Goal: Information Seeking & Learning: Understand process/instructions

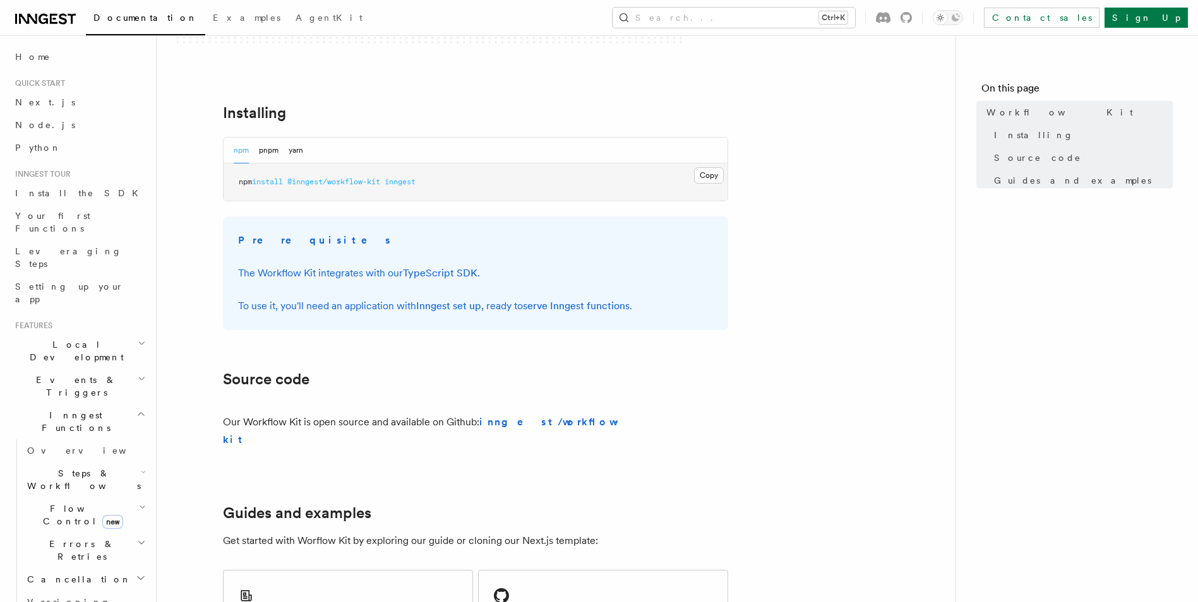
scroll to position [442, 0]
drag, startPoint x: 435, startPoint y: 183, endPoint x: 240, endPoint y: 179, distance: 195.1
click at [240, 179] on pre "npm install @inngest/workflow-kit inngest" at bounding box center [476, 181] width 504 height 38
drag, startPoint x: 240, startPoint y: 179, endPoint x: 225, endPoint y: 179, distance: 15.2
click at [225, 179] on pre "npm install @inngest/workflow-kit inngest" at bounding box center [476, 181] width 504 height 38
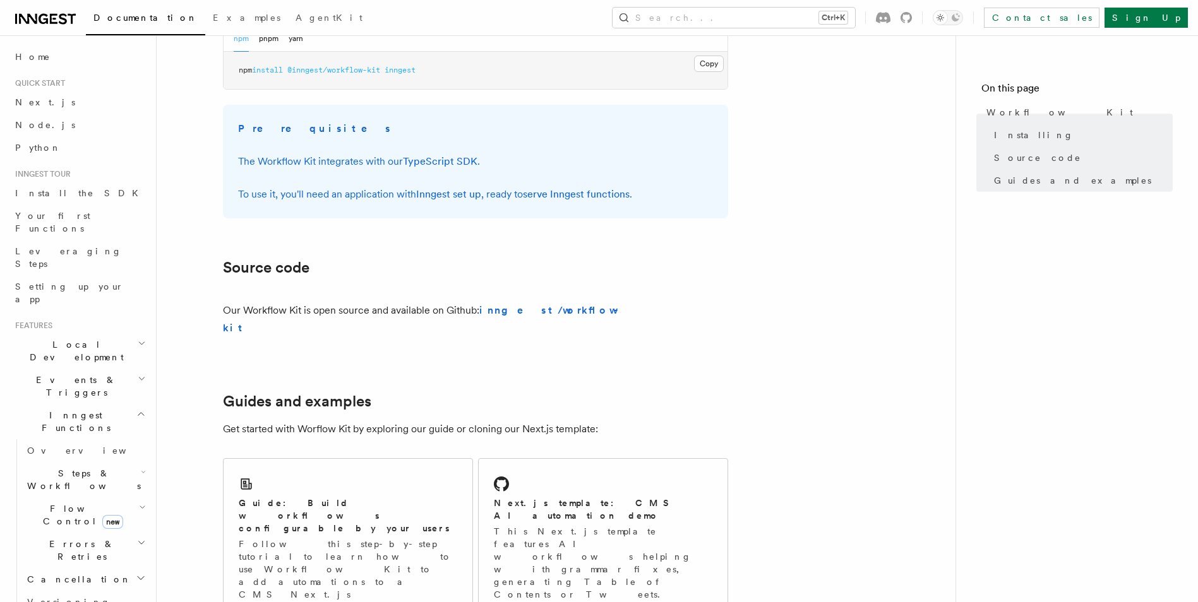
scroll to position [739, 0]
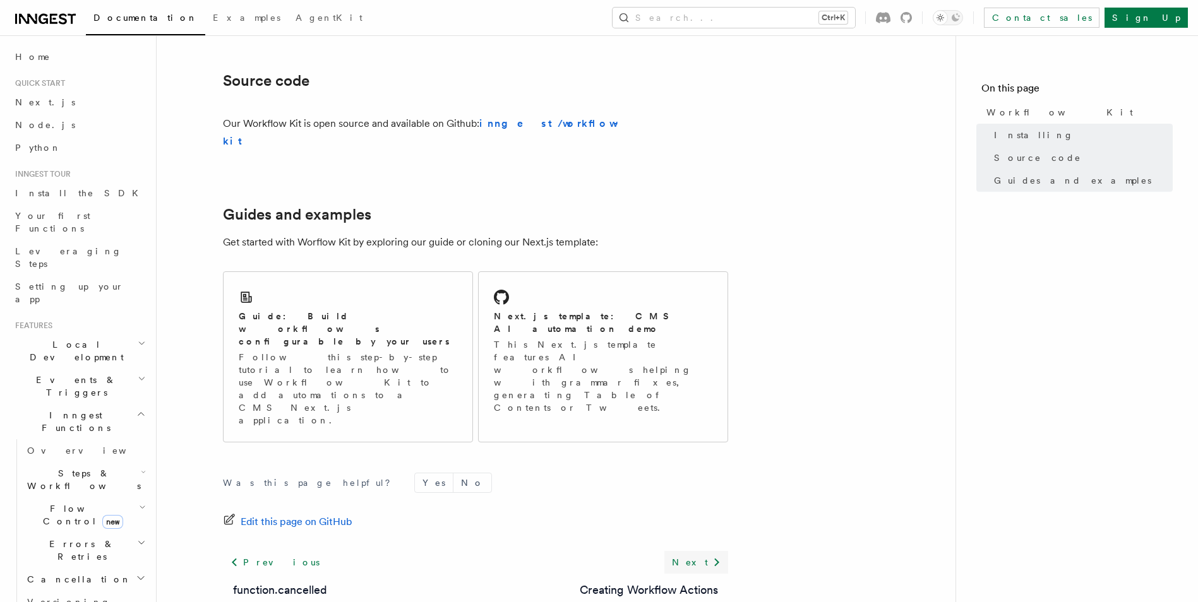
click at [719, 555] on icon at bounding box center [716, 562] width 15 height 15
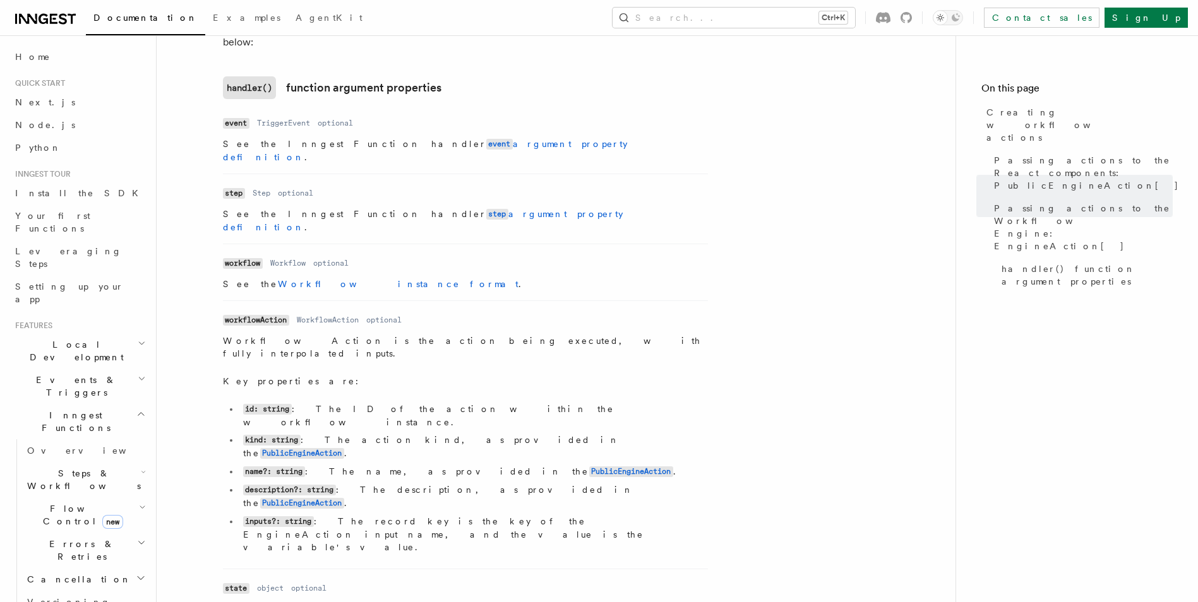
scroll to position [1760, 0]
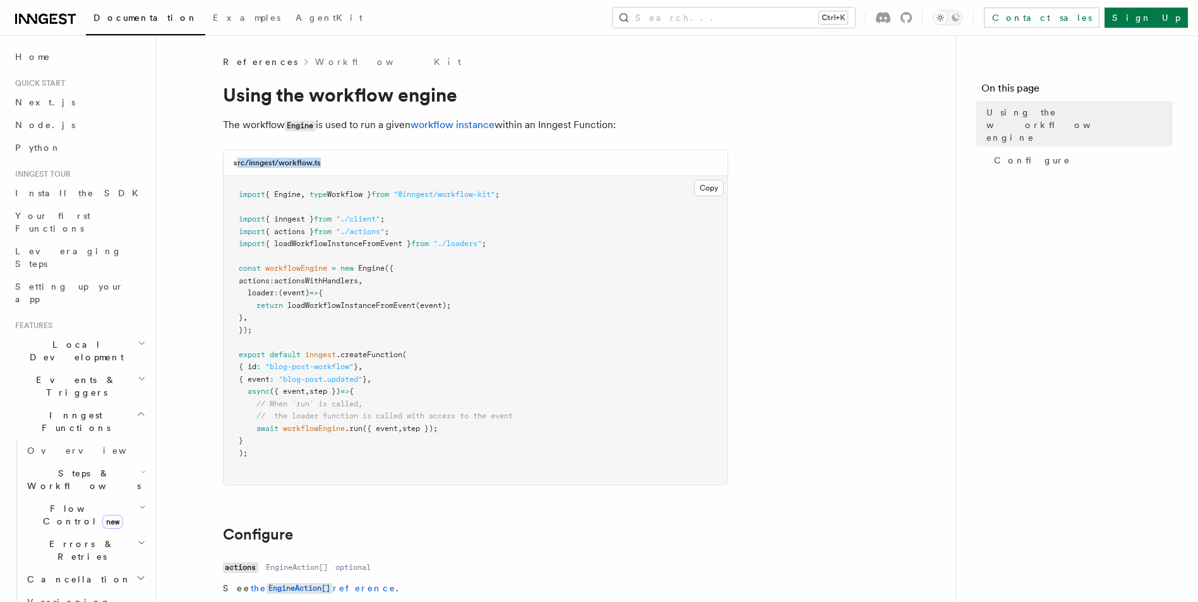
drag, startPoint x: 344, startPoint y: 164, endPoint x: 237, endPoint y: 161, distance: 107.4
click at [237, 161] on div "src/inngest/workflow.ts" at bounding box center [476, 163] width 504 height 26
drag, startPoint x: 237, startPoint y: 161, endPoint x: 226, endPoint y: 161, distance: 10.7
click at [226, 161] on div "src/inngest/workflow.ts" at bounding box center [476, 163] width 504 height 26
click at [311, 272] on span "workflowEngine" at bounding box center [296, 268] width 62 height 9
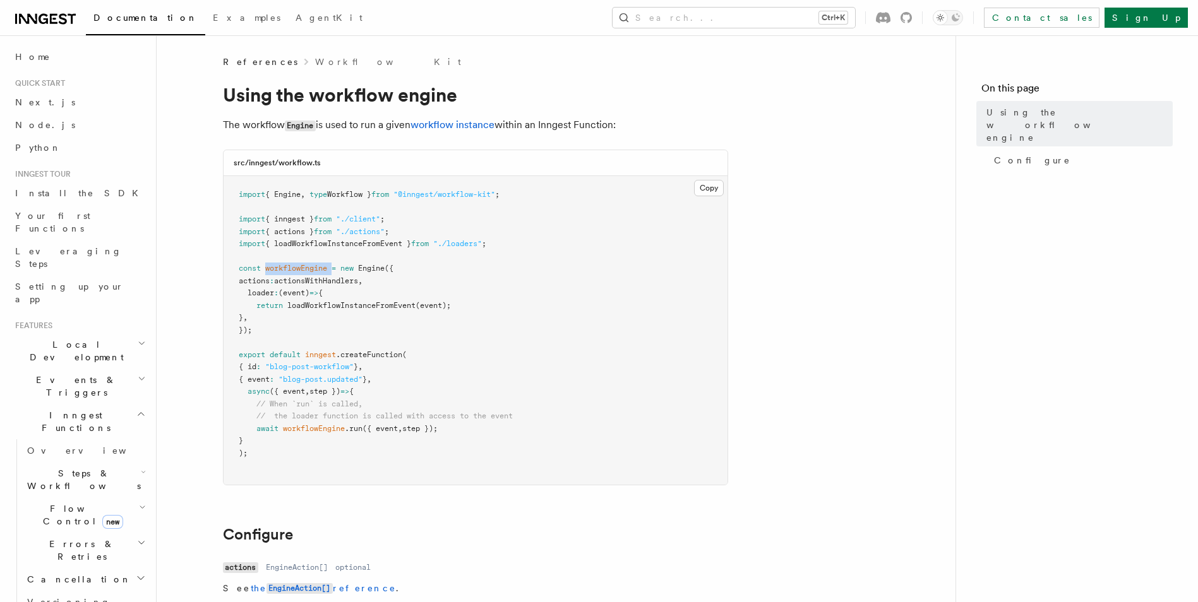
click at [310, 272] on span "workflowEngine" at bounding box center [296, 268] width 62 height 9
drag, startPoint x: 310, startPoint y: 272, endPoint x: 342, endPoint y: 266, distance: 32.1
click at [340, 266] on span at bounding box center [338, 268] width 4 height 9
drag, startPoint x: 232, startPoint y: 259, endPoint x: 263, endPoint y: 336, distance: 83.0
click at [263, 336] on pre "import { Engine , type Workflow } from "@inngest/workflow-kit" ; import { innge…" at bounding box center [476, 330] width 504 height 309
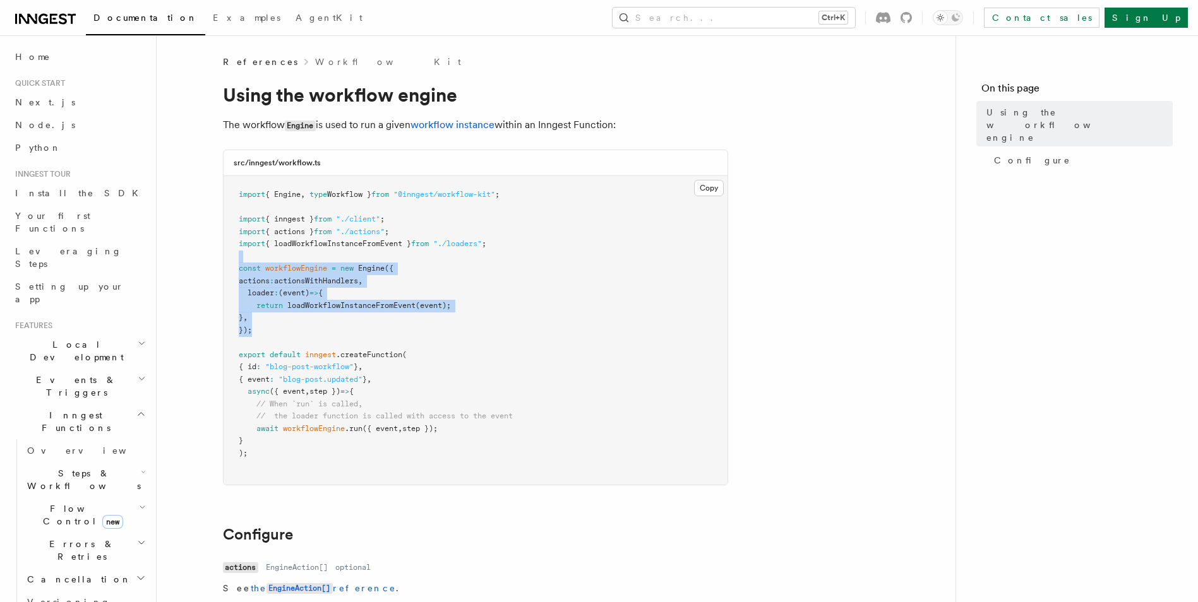
click at [263, 335] on pre "import { Engine , type Workflow } from "@inngest/workflow-kit" ; import { innge…" at bounding box center [476, 330] width 504 height 309
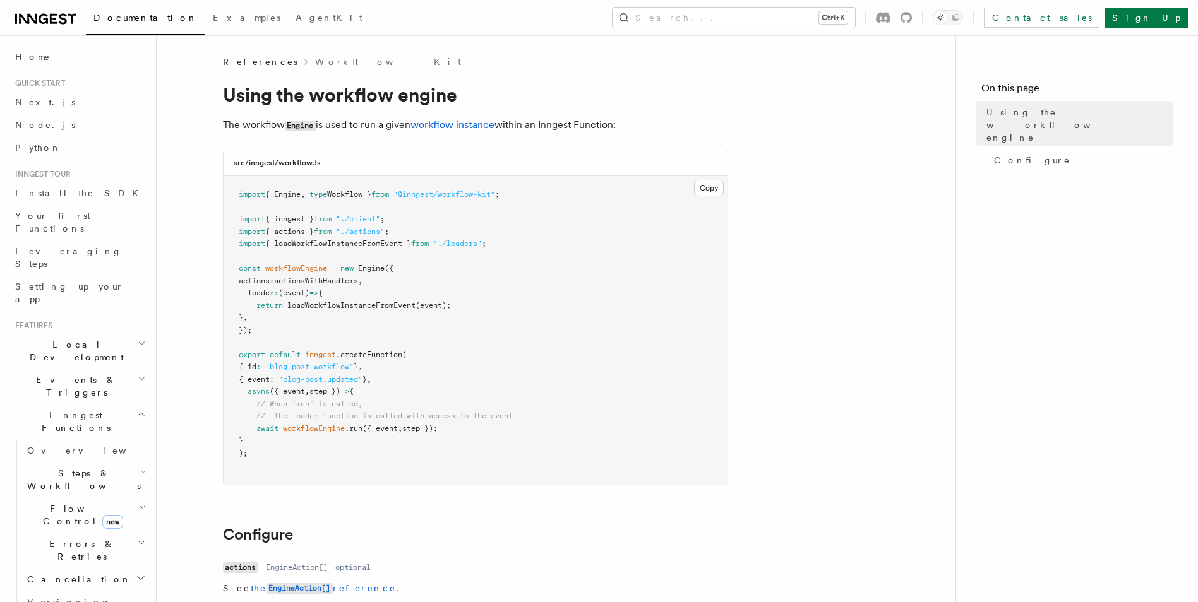
click at [331, 353] on span "inngest" at bounding box center [320, 354] width 31 height 9
drag, startPoint x: 331, startPoint y: 353, endPoint x: 376, endPoint y: 351, distance: 45.5
click at [376, 351] on span ".createFunction" at bounding box center [369, 354] width 66 height 9
click at [376, 352] on span ".createFunction" at bounding box center [369, 354] width 66 height 9
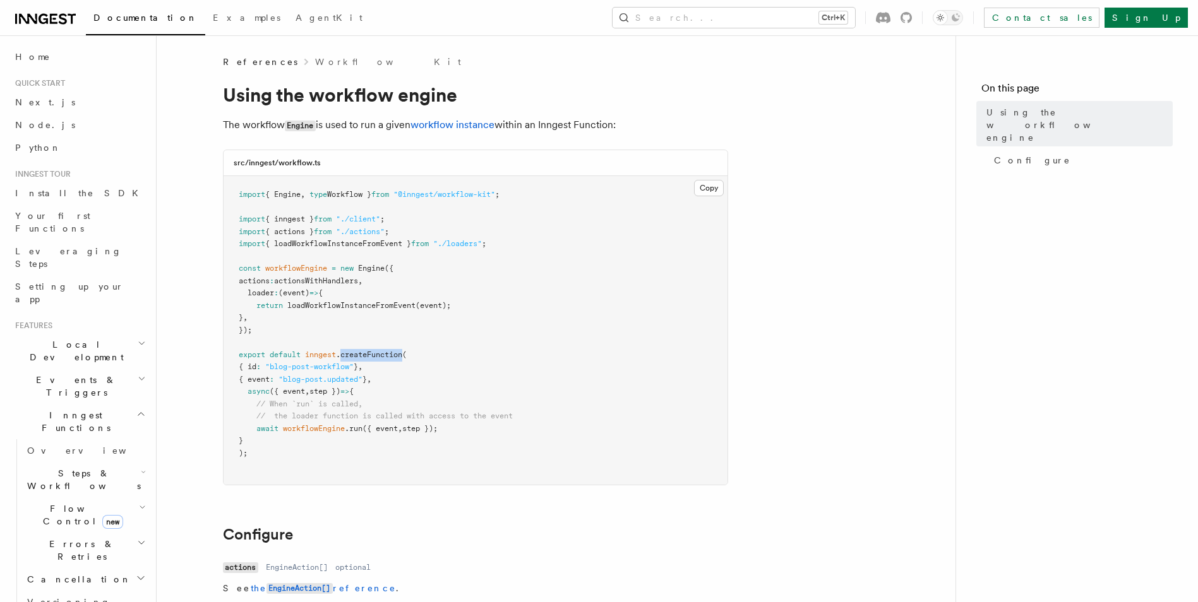
click at [374, 352] on span ".createFunction" at bounding box center [369, 354] width 66 height 9
drag, startPoint x: 374, startPoint y: 352, endPoint x: 306, endPoint y: 416, distance: 93.8
click at [309, 417] on span "// the loader function is called with access to the event" at bounding box center [384, 416] width 256 height 9
drag, startPoint x: 233, startPoint y: 348, endPoint x: 269, endPoint y: 441, distance: 99.5
click at [269, 441] on pre "import { Engine , type Workflow } from "@inngest/workflow-kit" ; import { innge…" at bounding box center [476, 330] width 504 height 309
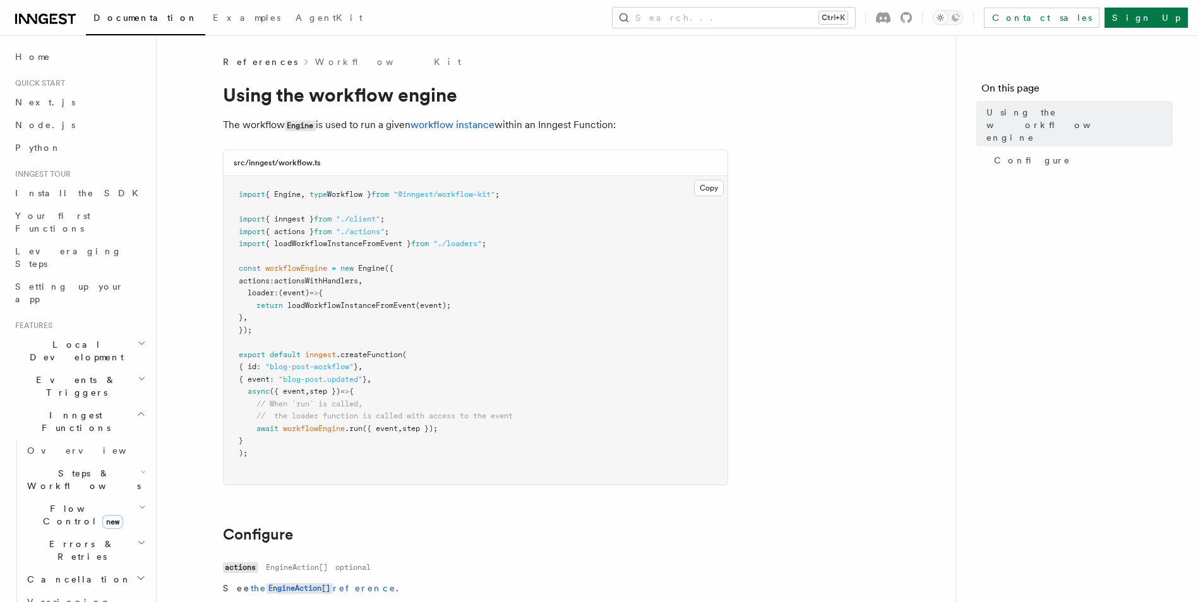
drag, startPoint x: 269, startPoint y: 441, endPoint x: 270, endPoint y: 449, distance: 8.2
click at [270, 449] on pre "import { Engine , type Workflow } from "@inngest/workflow-kit" ; import { innge…" at bounding box center [476, 330] width 504 height 309
click at [318, 304] on span "loadWorkflowInstanceFromEvent" at bounding box center [351, 305] width 128 height 9
drag, startPoint x: 318, startPoint y: 304, endPoint x: 361, endPoint y: 345, distance: 59.4
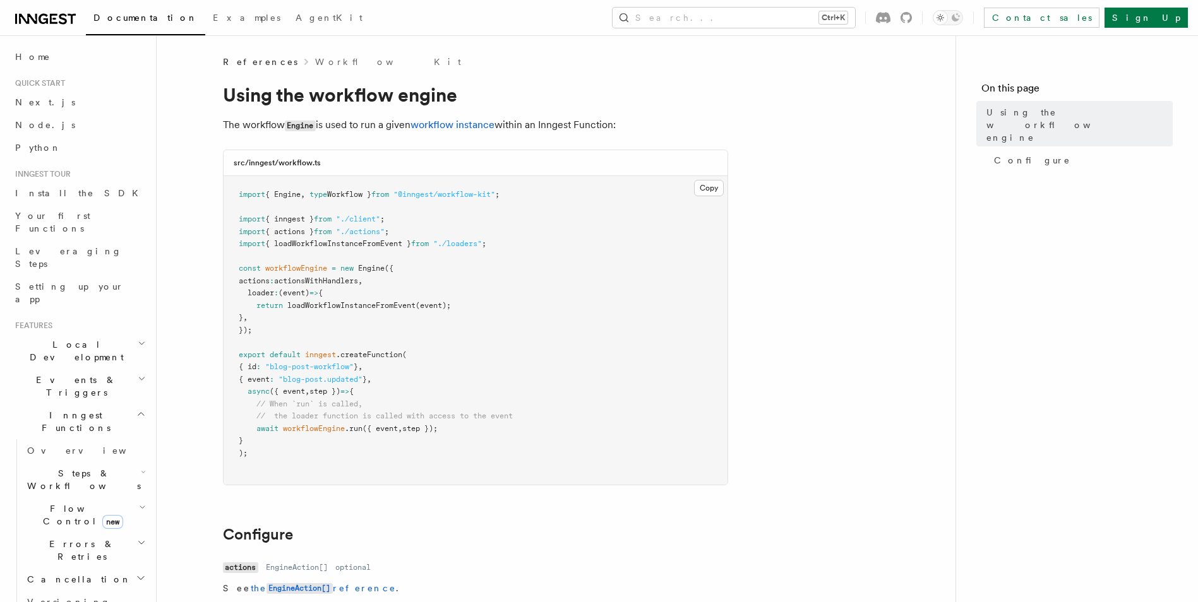
click at [361, 345] on pre "import { Engine , type Workflow } from "@inngest/workflow-kit" ; import { innge…" at bounding box center [476, 330] width 504 height 309
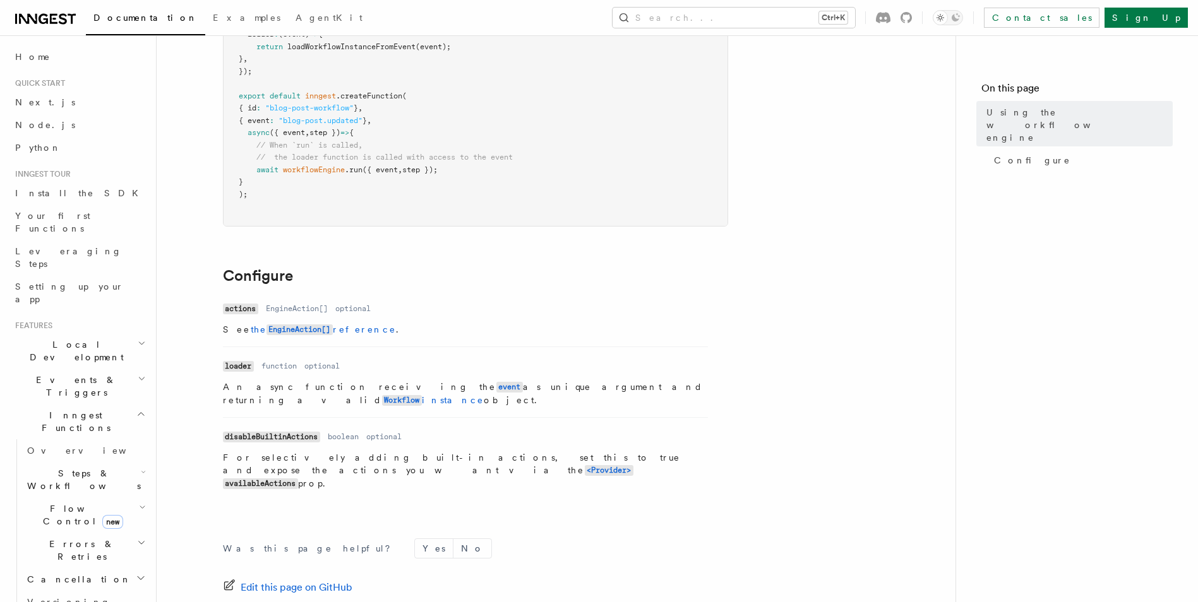
scroll to position [253, 0]
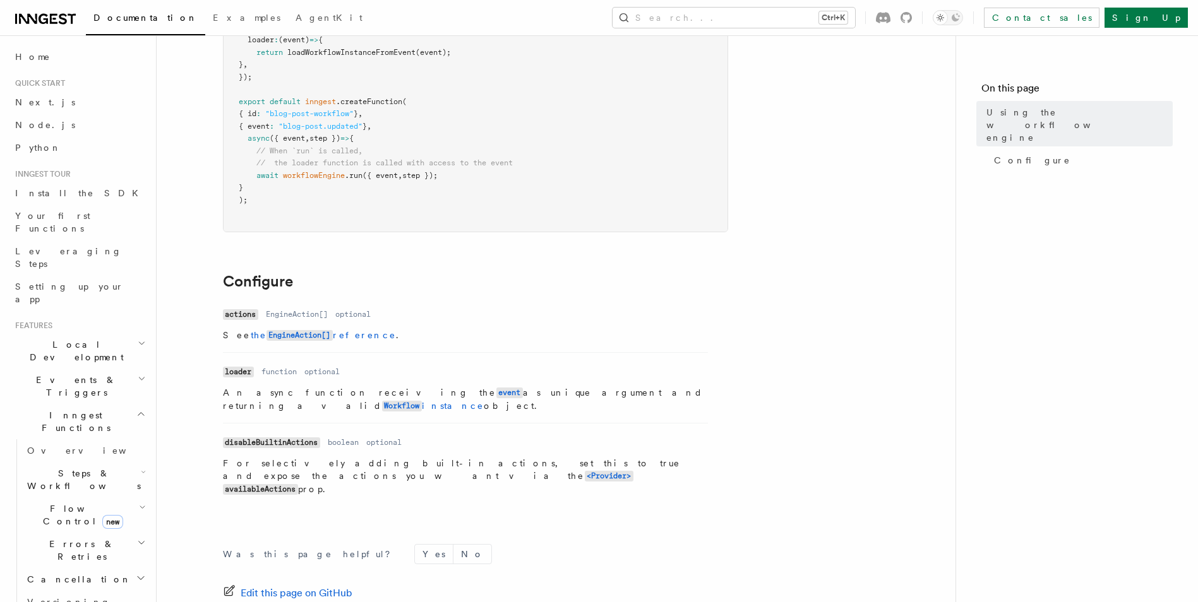
click at [323, 177] on span "workflowEngine" at bounding box center [314, 175] width 62 height 9
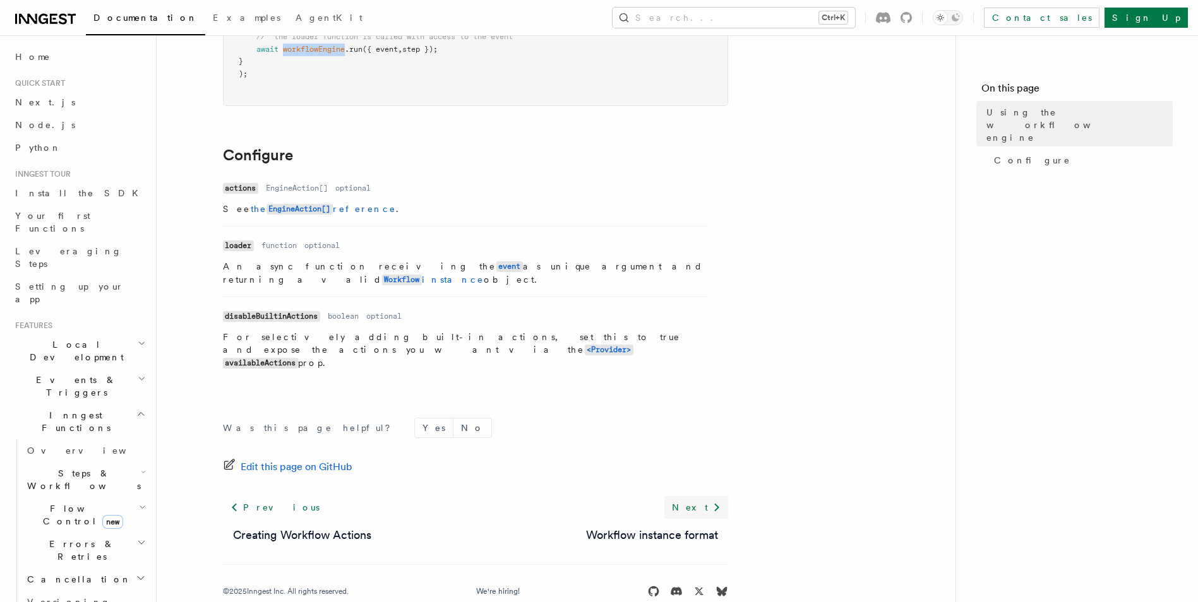
click at [701, 496] on link "Next" at bounding box center [696, 507] width 64 height 23
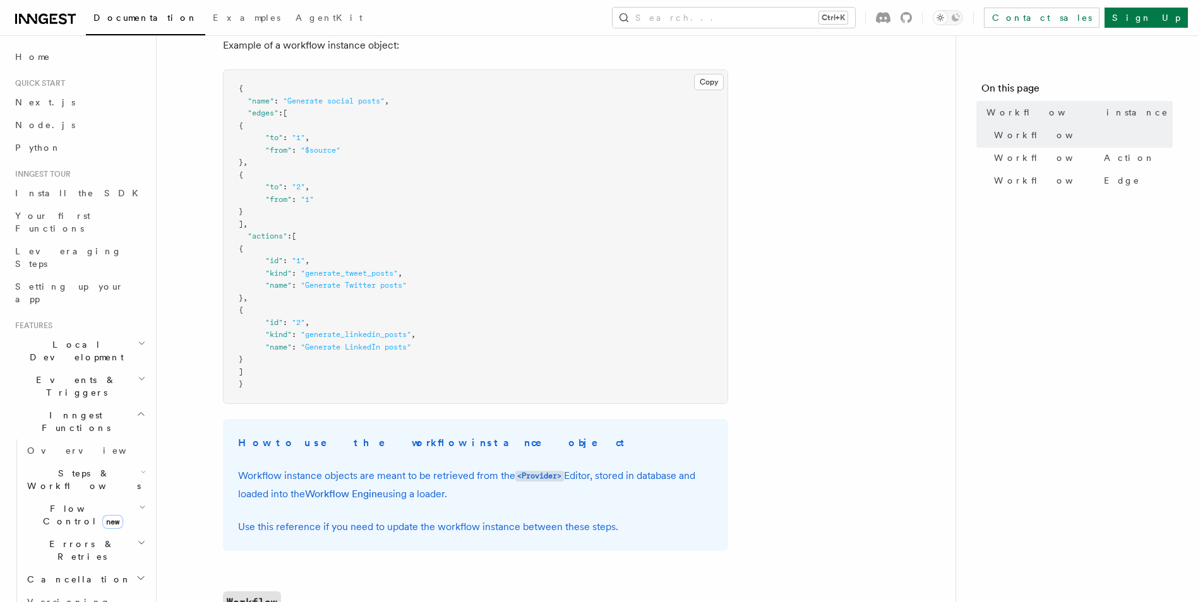
scroll to position [126, 0]
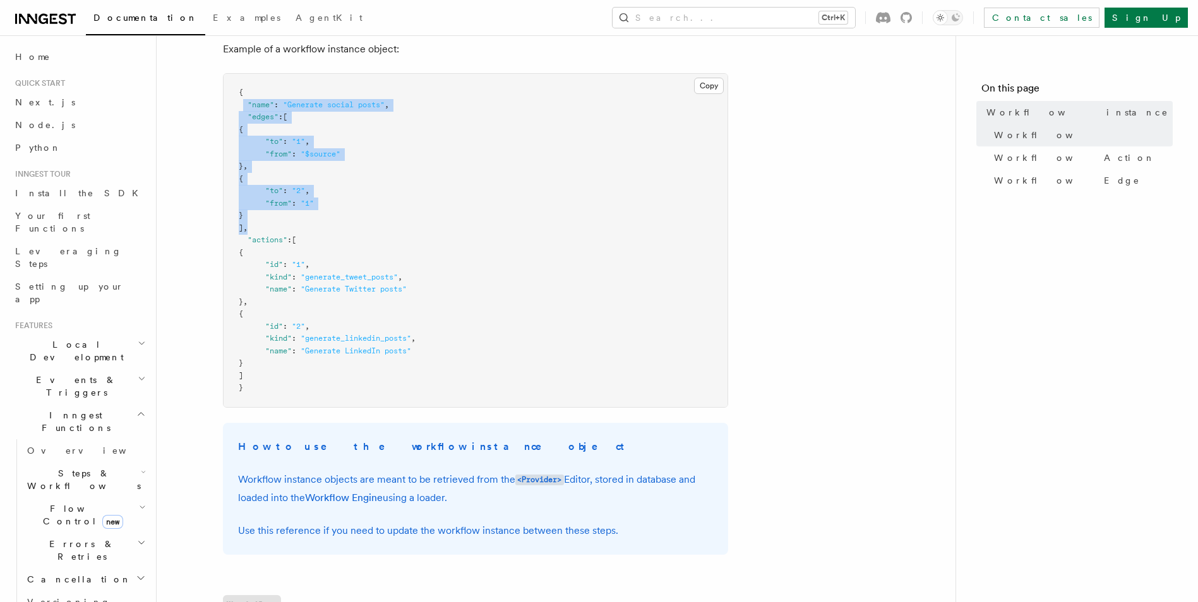
drag, startPoint x: 242, startPoint y: 105, endPoint x: 268, endPoint y: 232, distance: 129.0
click at [268, 232] on pre "{ "name" : "Generate social posts" , "edges" : [ { "to" : "1" , "from" : "$sour…" at bounding box center [476, 240] width 504 height 333
drag, startPoint x: 266, startPoint y: 232, endPoint x: 278, endPoint y: 155, distance: 77.4
click at [278, 155] on pre "{ "name" : "Generate social posts" , "edges" : [ { "to" : "1" , "from" : "$sour…" at bounding box center [476, 240] width 504 height 333
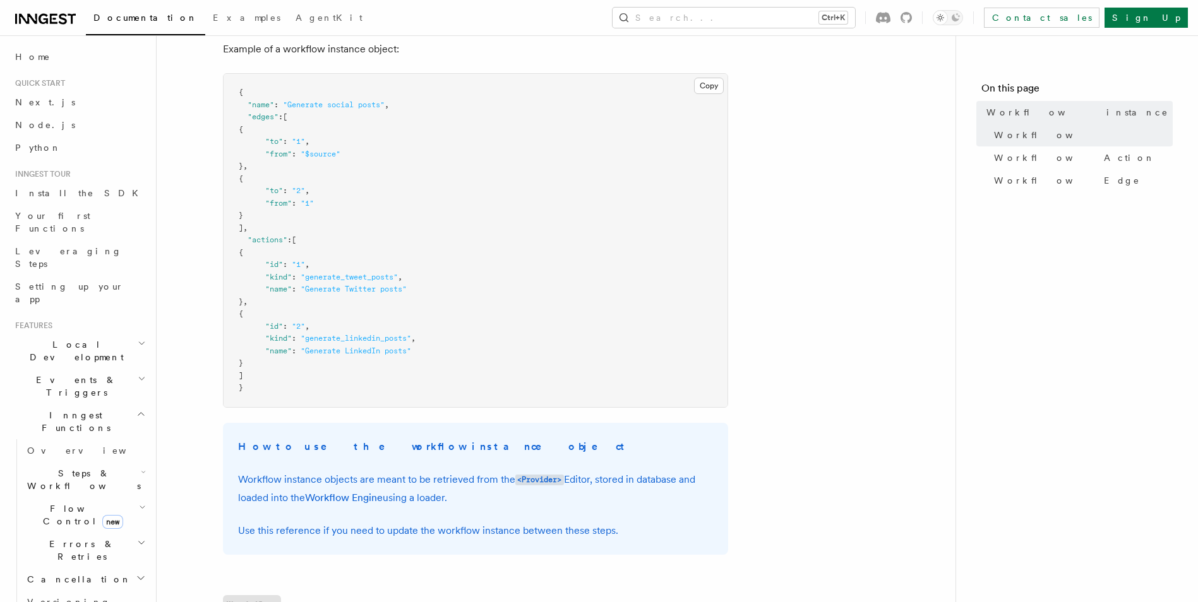
drag, startPoint x: 278, startPoint y: 155, endPoint x: 252, endPoint y: 121, distance: 43.7
click at [252, 121] on span ""edges"" at bounding box center [262, 116] width 31 height 9
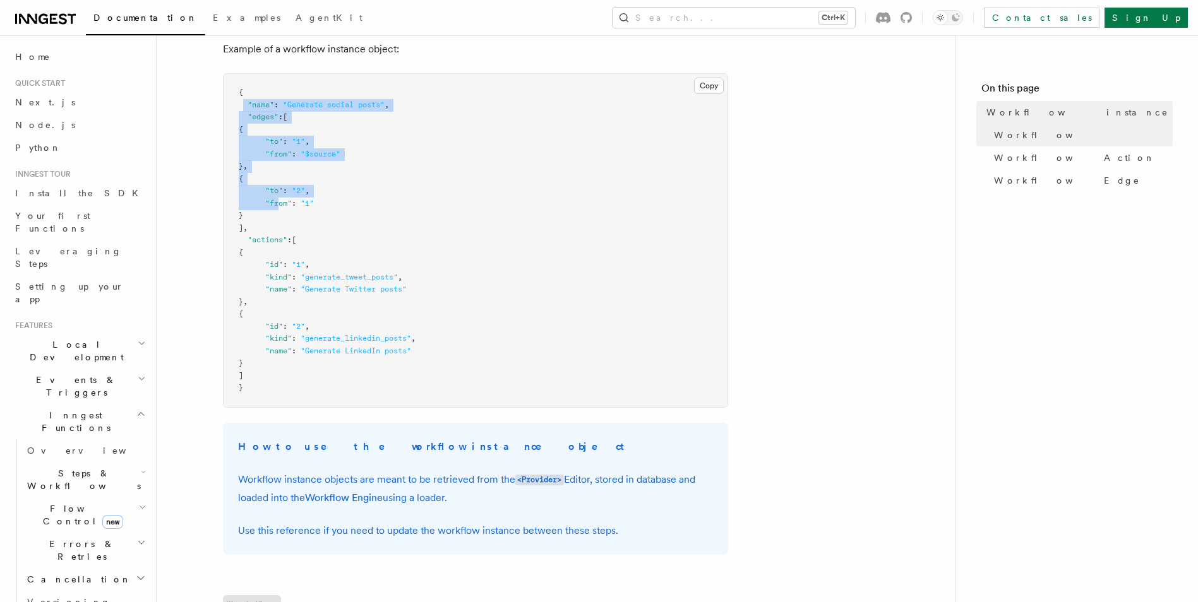
drag, startPoint x: 245, startPoint y: 104, endPoint x: 281, endPoint y: 207, distance: 109.0
click at [281, 207] on code "{ "name" : "Generate social posts" , "edges" : [ { "to" : "1" , "from" : "$sour…" at bounding box center [327, 240] width 177 height 304
click at [281, 207] on span ""from"" at bounding box center [278, 203] width 27 height 9
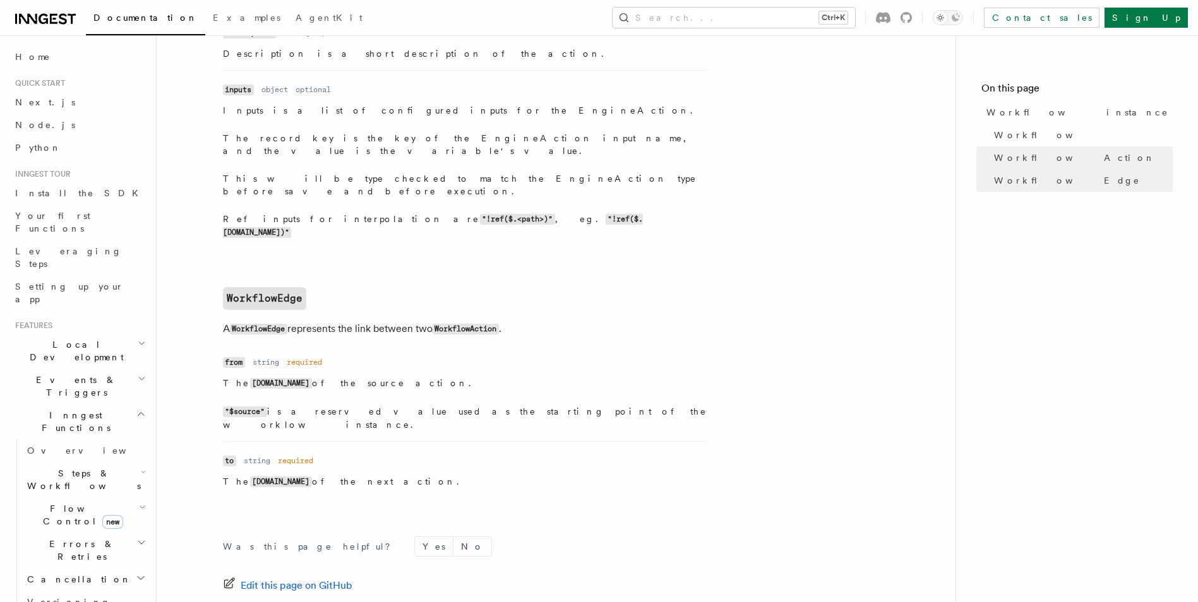
scroll to position [1350, 0]
